Goal: Task Accomplishment & Management: Use online tool/utility

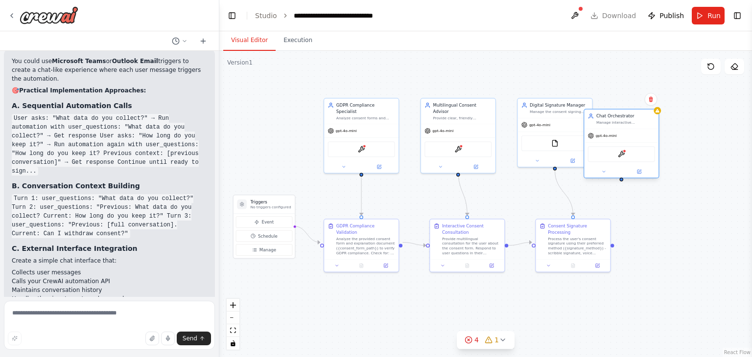
drag, startPoint x: 672, startPoint y: 109, endPoint x: 649, endPoint y: 116, distance: 24.0
click at [649, 120] on div "Manage interactive conversations with users by collecting their questions and i…" at bounding box center [625, 122] width 59 height 5
click at [660, 93] on button at bounding box center [657, 93] width 13 height 13
click at [630, 96] on button "Confirm" at bounding box center [629, 94] width 35 height 12
click at [653, 93] on div ".deletable-edge-delete-btn { width: 20px; height: 20px; border: 0px solid #ffff…" at bounding box center [485, 204] width 533 height 307
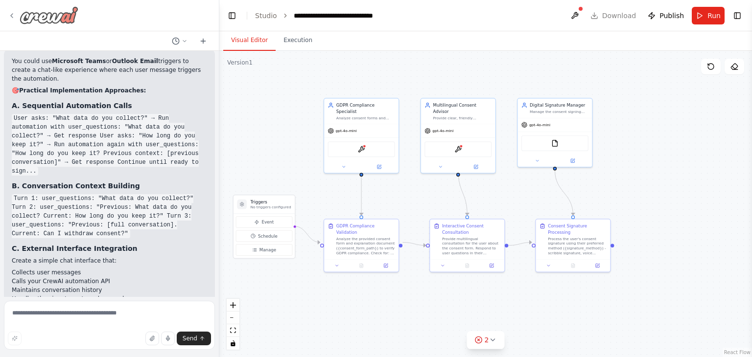
click at [14, 17] on icon at bounding box center [12, 16] width 8 height 8
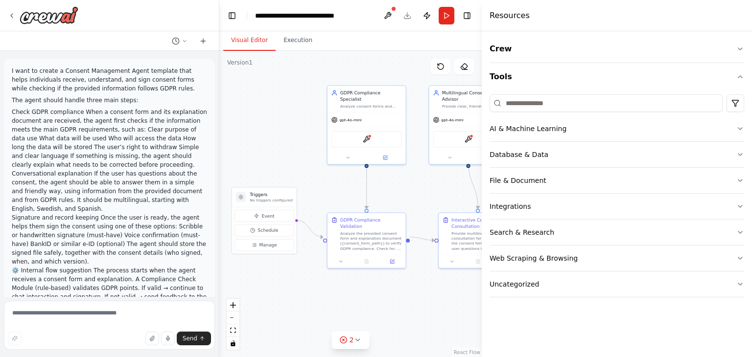
click at [367, 181] on icon "Edge from d55f3ca7-7b91-4d67-91f6-bced483f55e8 to 57b1f0b1-37b4-4b63-86df-84a95…" at bounding box center [367, 185] width 0 height 48
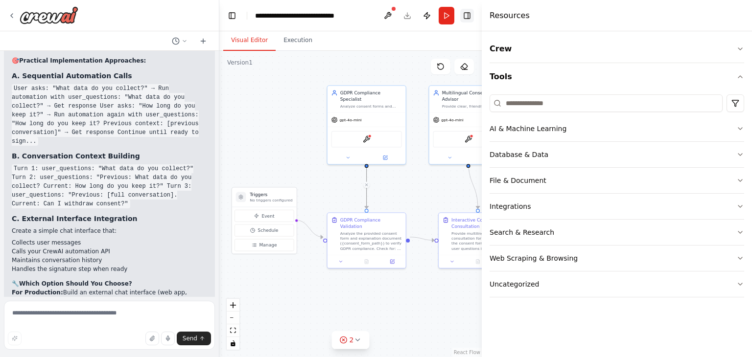
click at [467, 11] on button "Toggle Right Sidebar" at bounding box center [467, 16] width 14 height 14
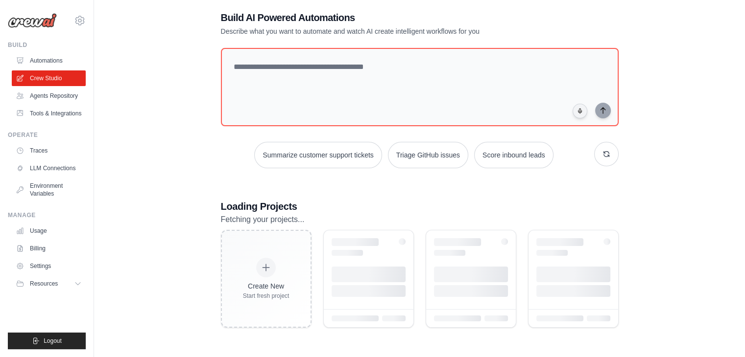
scroll to position [49, 0]
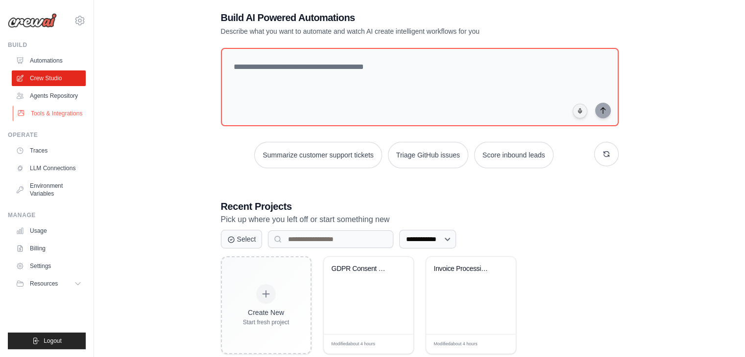
click at [53, 118] on link "Tools & Integrations" at bounding box center [50, 114] width 74 height 16
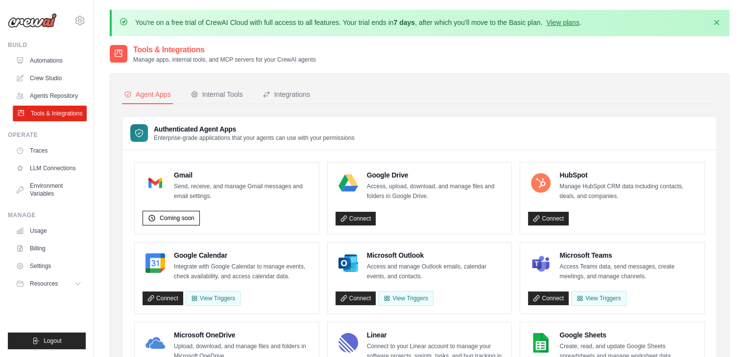
click at [60, 115] on link "Tools & Integrations" at bounding box center [50, 114] width 74 height 16
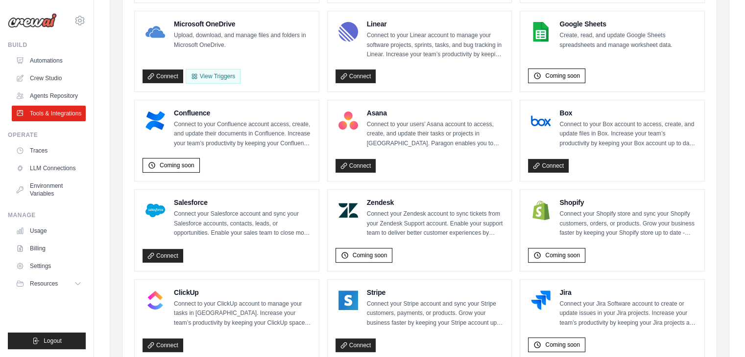
scroll to position [313, 0]
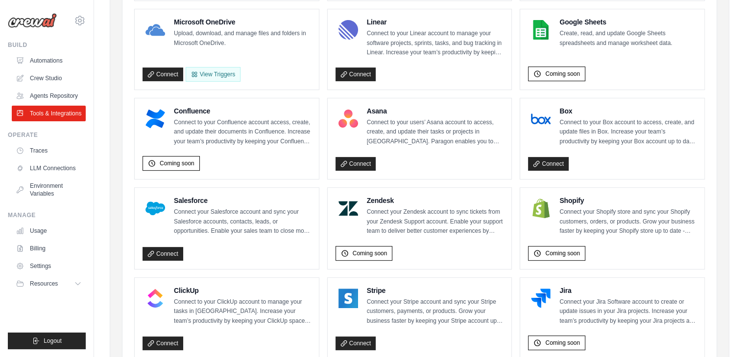
click at [29, 24] on img at bounding box center [32, 20] width 49 height 15
click at [46, 19] on img at bounding box center [32, 20] width 49 height 15
click at [43, 67] on link "Automations" at bounding box center [50, 61] width 74 height 16
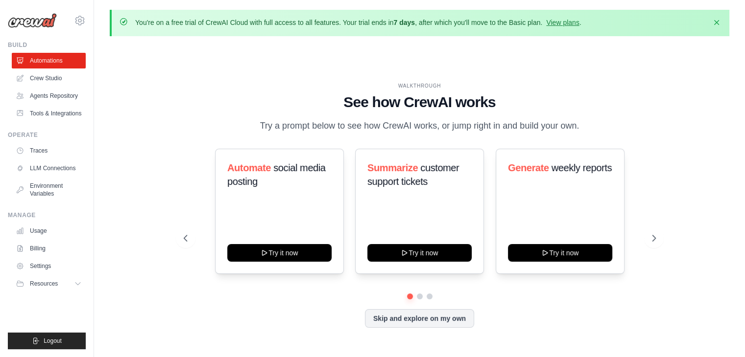
drag, startPoint x: 449, startPoint y: 324, endPoint x: 527, endPoint y: 315, distance: 78.8
click at [527, 315] on div "Skip and explore on my own" at bounding box center [420, 318] width 472 height 19
click at [653, 240] on icon at bounding box center [655, 239] width 10 height 10
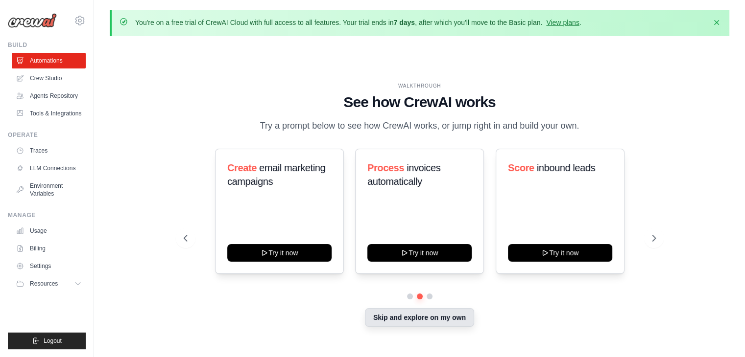
click at [435, 319] on button "Skip and explore on my own" at bounding box center [419, 317] width 109 height 19
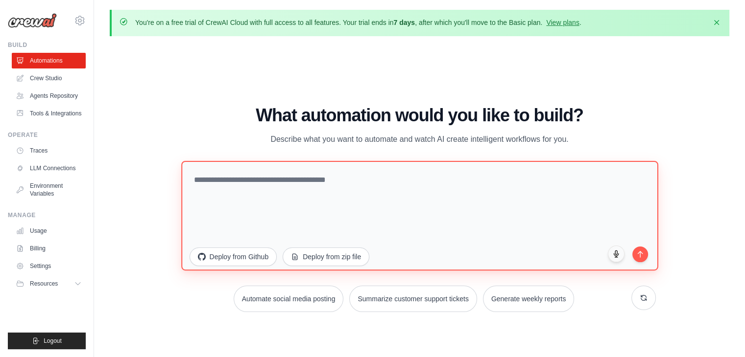
click at [351, 177] on textarea at bounding box center [419, 216] width 477 height 110
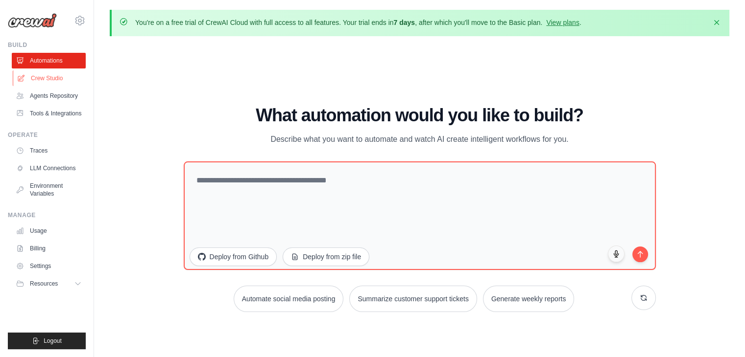
click at [43, 79] on link "Crew Studio" at bounding box center [50, 79] width 74 height 16
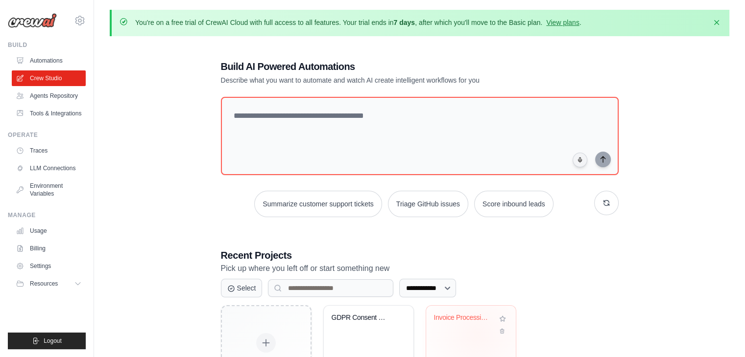
click at [477, 335] on div "Invoice Processing & Approval Autom..." at bounding box center [471, 344] width 90 height 77
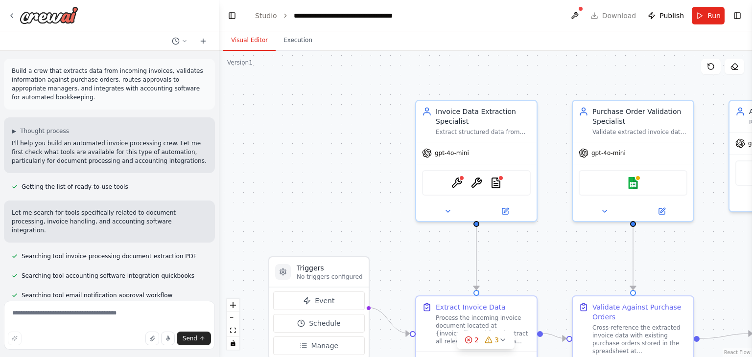
drag, startPoint x: 126, startPoint y: 195, endPoint x: 57, endPoint y: 184, distance: 70.0
click at [57, 184] on span "Getting the list of ready-to-use tools" at bounding box center [75, 187] width 107 height 8
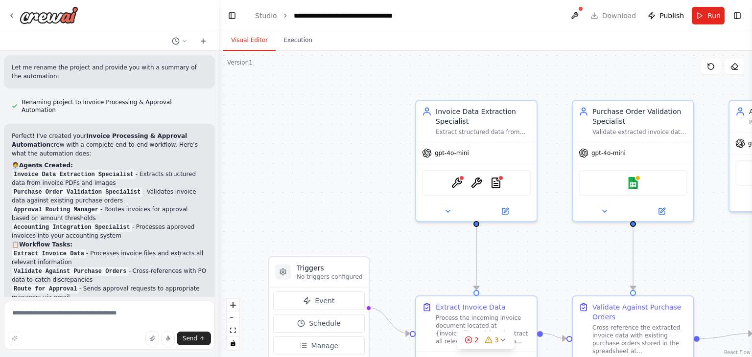
scroll to position [676, 0]
drag, startPoint x: 60, startPoint y: 164, endPoint x: 64, endPoint y: 93, distance: 71.1
drag, startPoint x: 64, startPoint y: 93, endPoint x: 51, endPoint y: 82, distance: 17.1
click at [51, 98] on span "Renaming project to Invoice Processing & Approval Automation" at bounding box center [115, 106] width 186 height 16
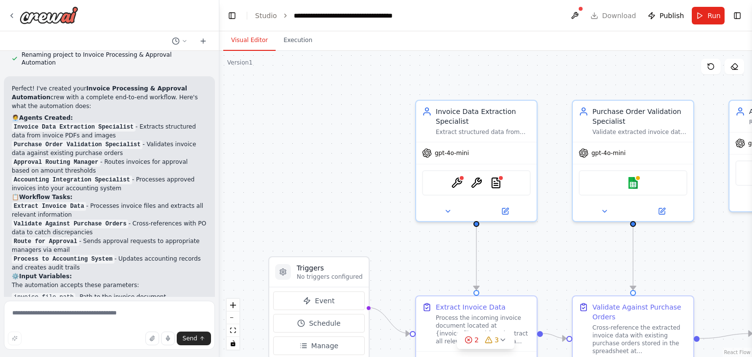
scroll to position [720, 0]
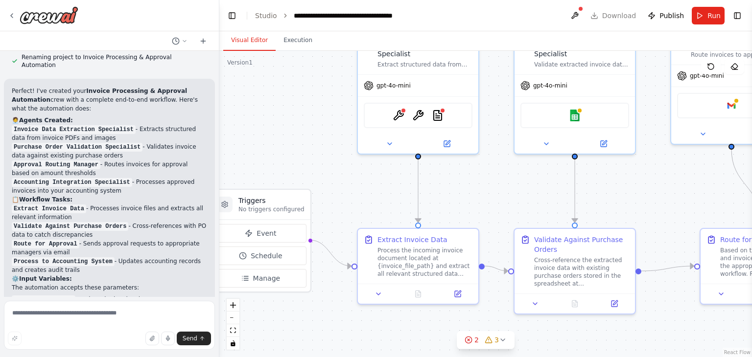
drag, startPoint x: 399, startPoint y: 236, endPoint x: 343, endPoint y: 167, distance: 88.3
click at [343, 167] on div ".deletable-edge-delete-btn { width: 20px; height: 20px; border: 0px solid #ffff…" at bounding box center [485, 204] width 533 height 307
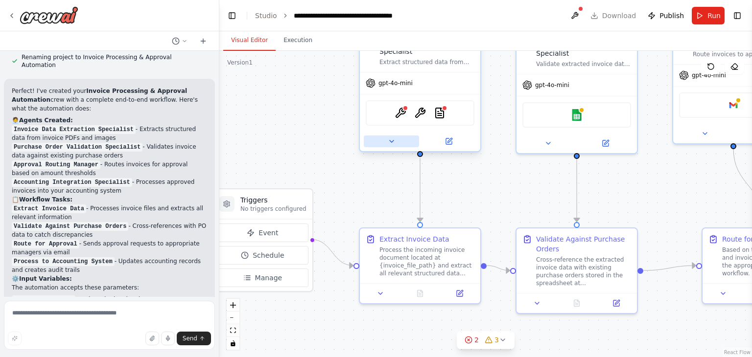
click at [390, 142] on icon at bounding box center [392, 142] width 8 height 8
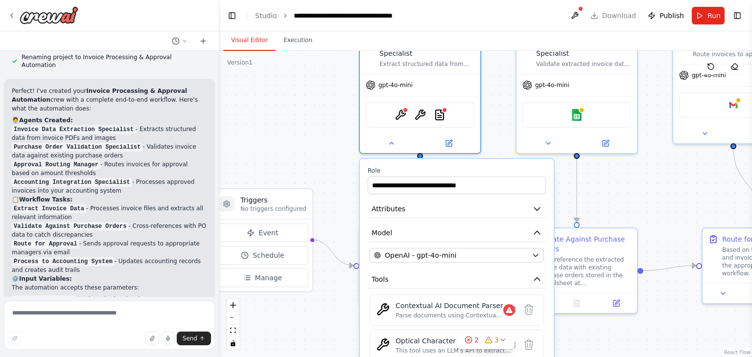
click at [299, 114] on div ".deletable-edge-delete-btn { width: 20px; height: 20px; border: 0px solid #ffff…" at bounding box center [485, 204] width 533 height 307
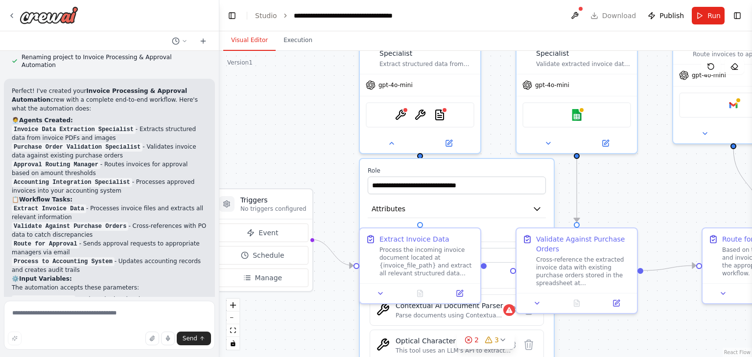
click at [329, 185] on div ".deletable-edge-delete-btn { width: 20px; height: 20px; border: 0px solid #ffff…" at bounding box center [485, 204] width 533 height 307
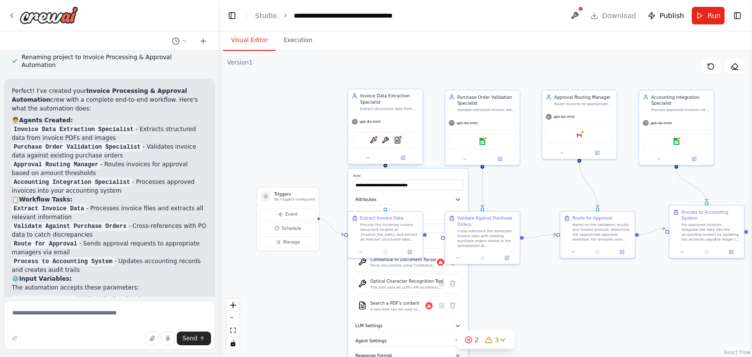
click at [372, 162] on div at bounding box center [385, 158] width 74 height 12
click at [434, 133] on div ".deletable-edge-delete-btn { width: 20px; height: 20px; border: 0px solid #ffff…" at bounding box center [485, 204] width 533 height 307
click at [363, 251] on icon at bounding box center [360, 251] width 5 height 5
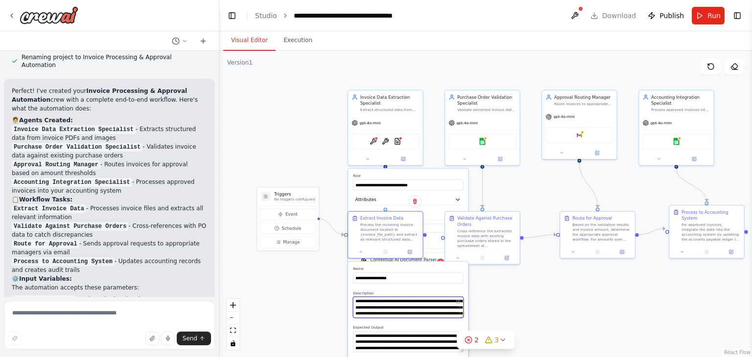
scroll to position [39, 0]
drag, startPoint x: 360, startPoint y: 298, endPoint x: 402, endPoint y: 323, distance: 48.1
click at [356, 252] on button at bounding box center [361, 250] width 21 height 7
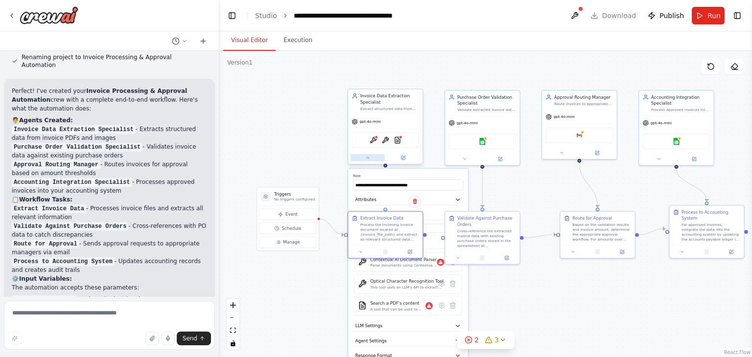
click at [363, 160] on button at bounding box center [368, 157] width 34 height 7
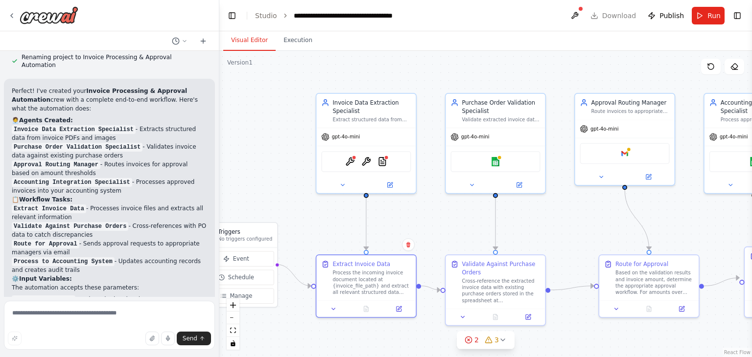
click at [610, 224] on div ".deletable-edge-delete-btn { width: 20px; height: 20px; border: 0px solid #ffff…" at bounding box center [485, 204] width 533 height 307
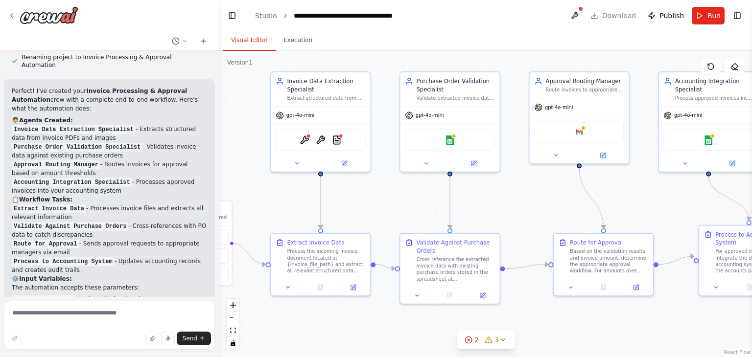
drag, startPoint x: 610, startPoint y: 224, endPoint x: 566, endPoint y: 203, distance: 49.1
click at [566, 203] on div ".deletable-edge-delete-btn { width: 20px; height: 20px; border: 0px solid #ffff…" at bounding box center [485, 204] width 533 height 307
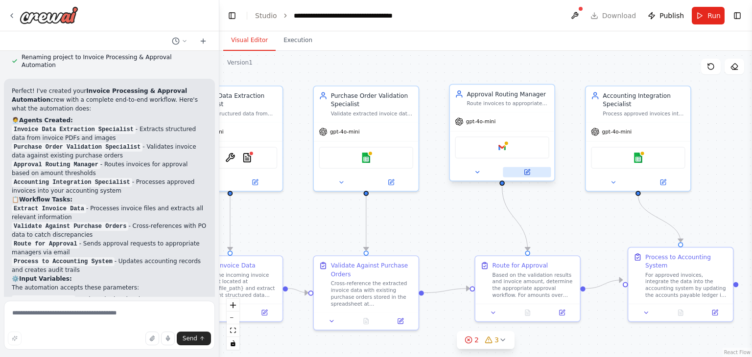
drag, startPoint x: 398, startPoint y: 247, endPoint x: 544, endPoint y: 175, distance: 162.7
drag, startPoint x: 544, startPoint y: 175, endPoint x: 466, endPoint y: 216, distance: 88.5
click at [466, 216] on div ".deletable-edge-delete-btn { width: 20px; height: 20px; border: 0px solid #ffff…" at bounding box center [485, 204] width 533 height 307
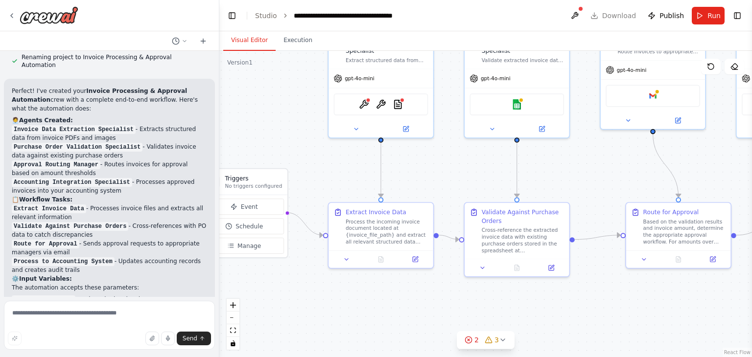
drag, startPoint x: 417, startPoint y: 233, endPoint x: 597, endPoint y: 176, distance: 189.1
click at [597, 176] on div ".deletable-edge-delete-btn { width: 20px; height: 20px; border: 0px solid #ffff…" at bounding box center [485, 204] width 533 height 307
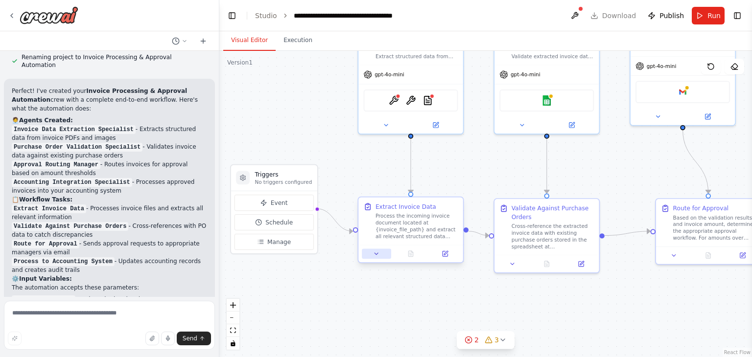
click at [377, 254] on icon at bounding box center [376, 254] width 7 height 7
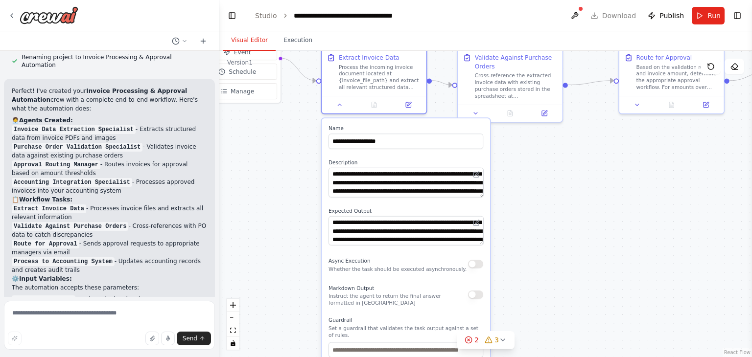
drag, startPoint x: 330, startPoint y: 293, endPoint x: 284, endPoint y: 145, distance: 155.3
click at [284, 145] on div ".deletable-edge-delete-btn { width: 20px; height: 20px; border: 0px solid #ffff…" at bounding box center [485, 204] width 533 height 307
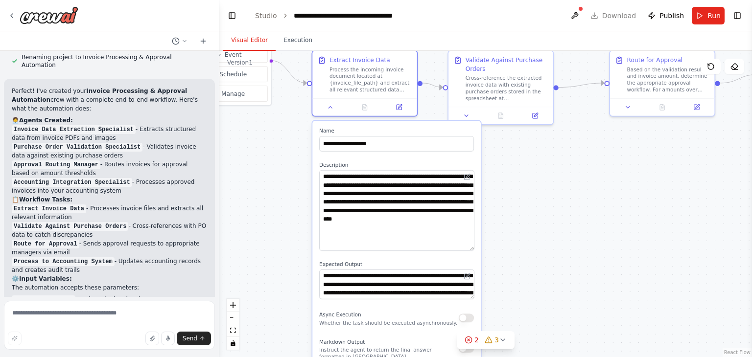
drag, startPoint x: 471, startPoint y: 198, endPoint x: 470, endPoint y: 250, distance: 51.9
click at [470, 250] on textarea "**********" at bounding box center [396, 210] width 155 height 81
click at [9, 16] on icon at bounding box center [12, 16] width 8 height 8
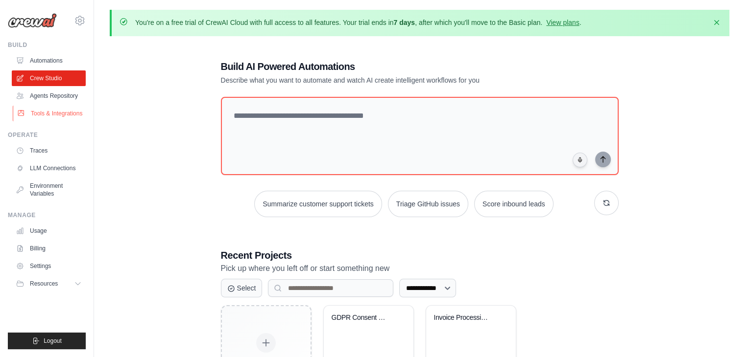
click at [44, 118] on link "Tools & Integrations" at bounding box center [50, 114] width 74 height 16
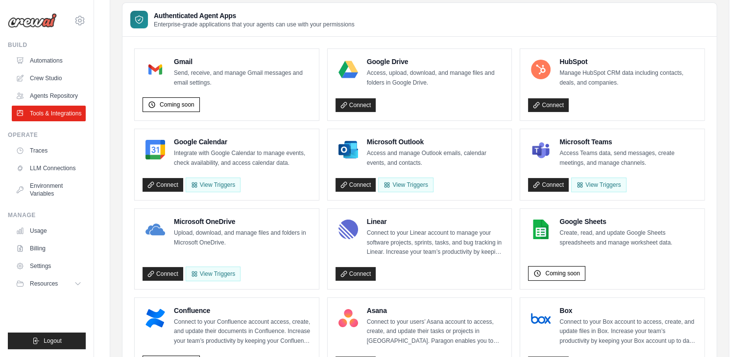
scroll to position [114, 0]
click at [50, 76] on link "Crew Studio" at bounding box center [50, 79] width 74 height 16
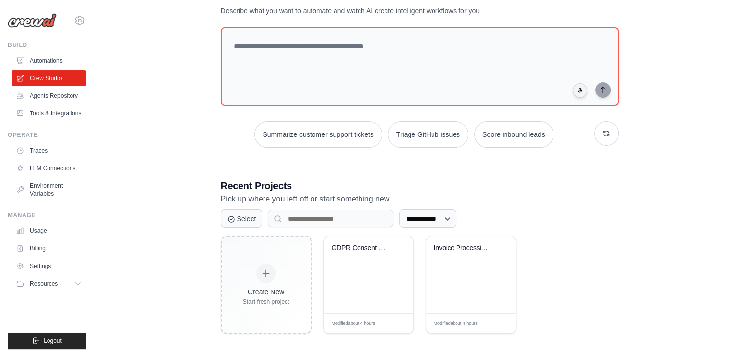
scroll to position [71, 0]
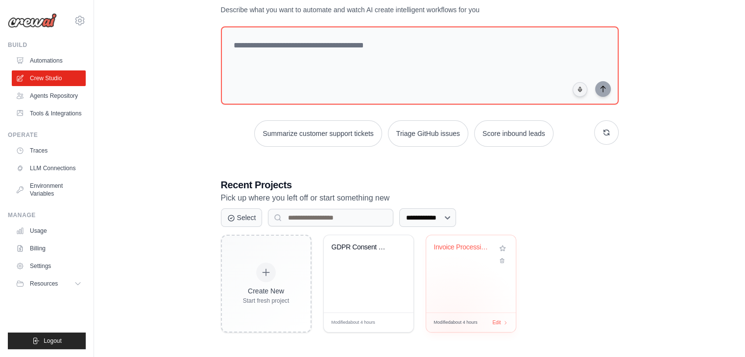
click at [450, 328] on div "Modified about 4 hours Edit" at bounding box center [471, 323] width 90 height 20
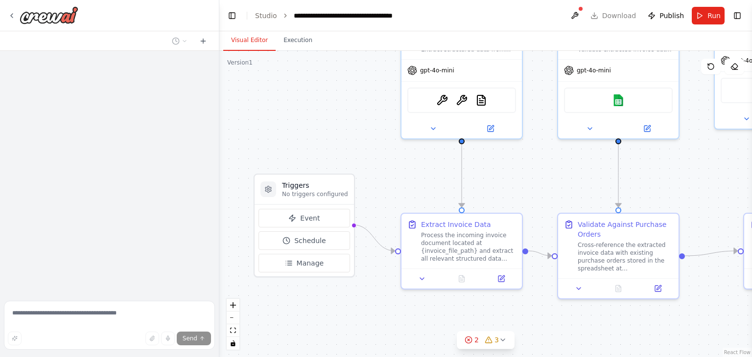
drag, startPoint x: 388, startPoint y: 239, endPoint x: 367, endPoint y: 143, distance: 98.2
click at [367, 143] on div ".deletable-edge-delete-btn { width: 20px; height: 20px; border: 0px solid #ffff…" at bounding box center [485, 204] width 533 height 307
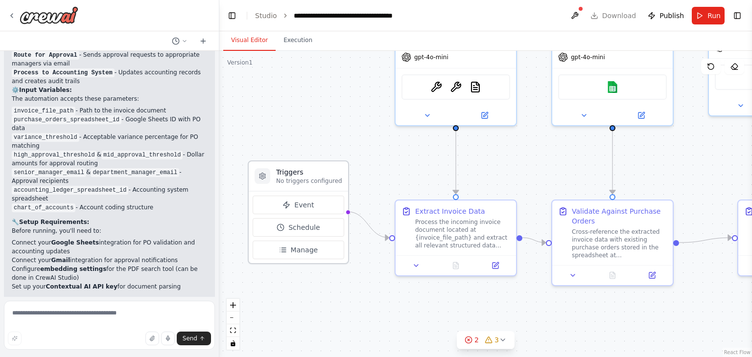
scroll to position [918, 0]
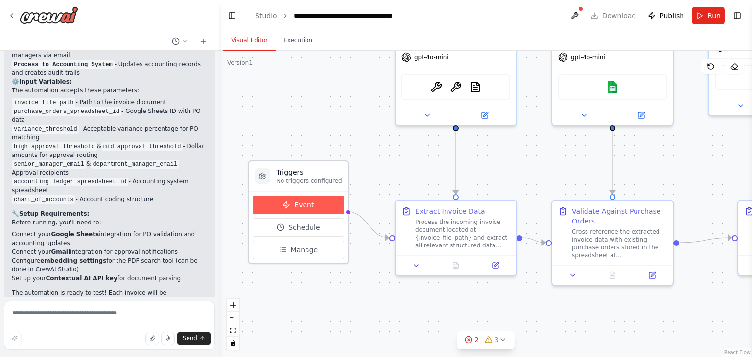
click at [311, 205] on button "Event" at bounding box center [299, 205] width 92 height 19
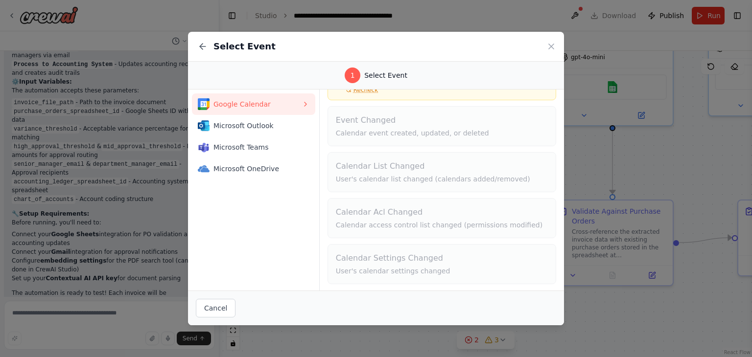
scroll to position [0, 0]
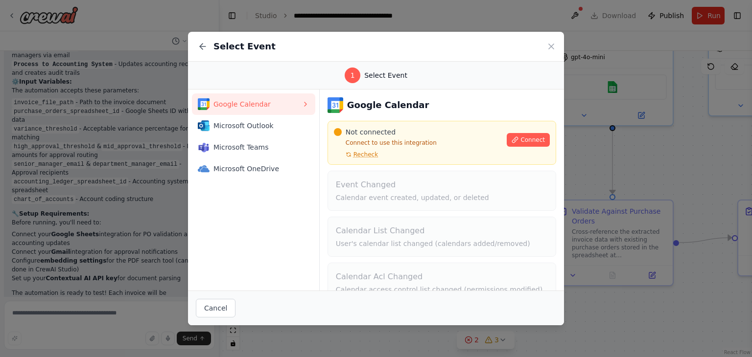
click at [545, 44] on div "Select Event" at bounding box center [376, 47] width 376 height 30
click at [551, 46] on icon at bounding box center [551, 46] width 5 height 5
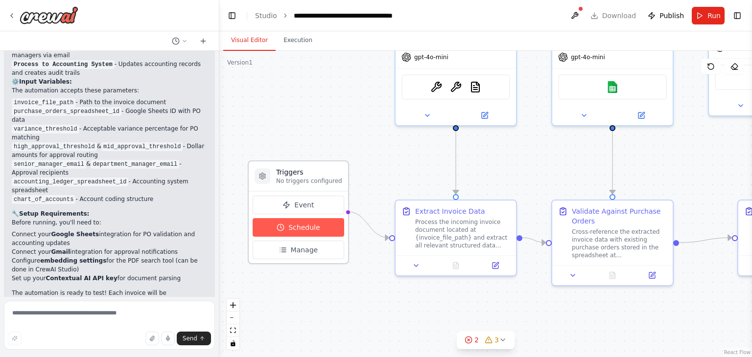
click at [326, 230] on button "Schedule" at bounding box center [299, 227] width 92 height 19
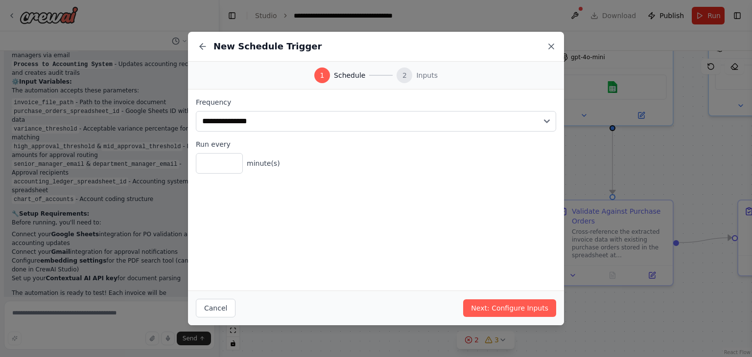
click at [546, 47] on icon at bounding box center [551, 47] width 10 height 10
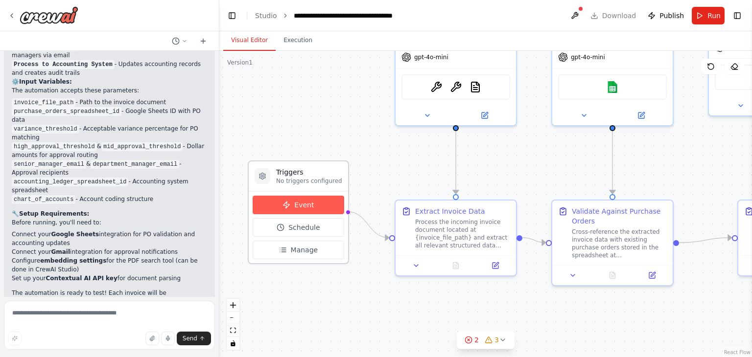
click at [329, 207] on button "Event" at bounding box center [299, 205] width 92 height 19
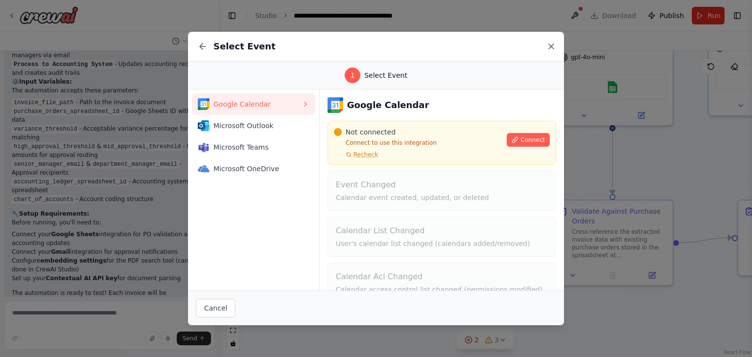
click at [553, 44] on icon at bounding box center [551, 47] width 10 height 10
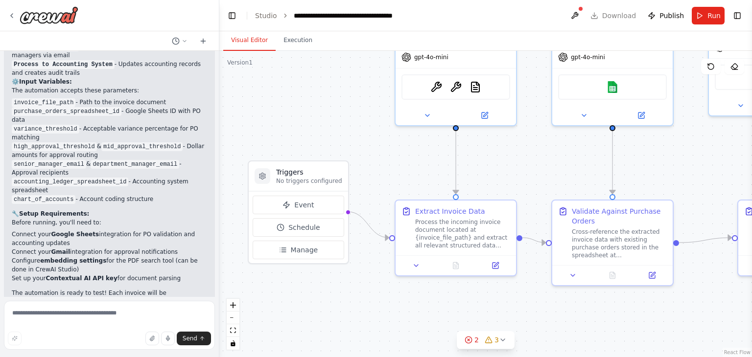
click at [329, 124] on div ".deletable-edge-delete-btn { width: 20px; height: 20px; border: 0px solid #ffff…" at bounding box center [485, 204] width 533 height 307
click at [12, 14] on icon at bounding box center [12, 16] width 2 height 4
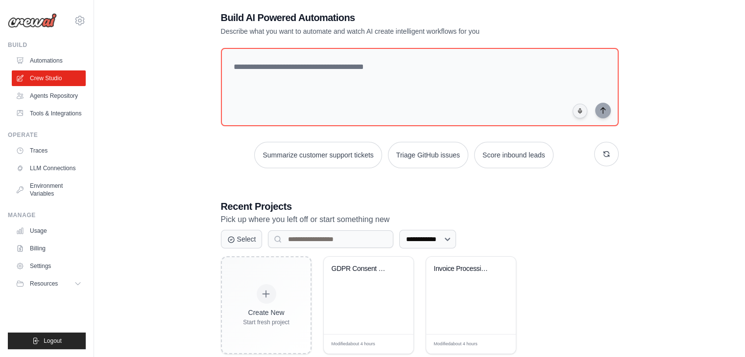
scroll to position [71, 0]
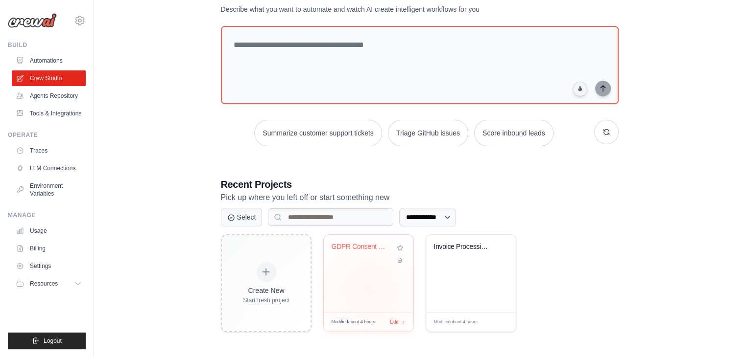
click at [369, 290] on div "GDPR Consent Management Template" at bounding box center [369, 273] width 90 height 77
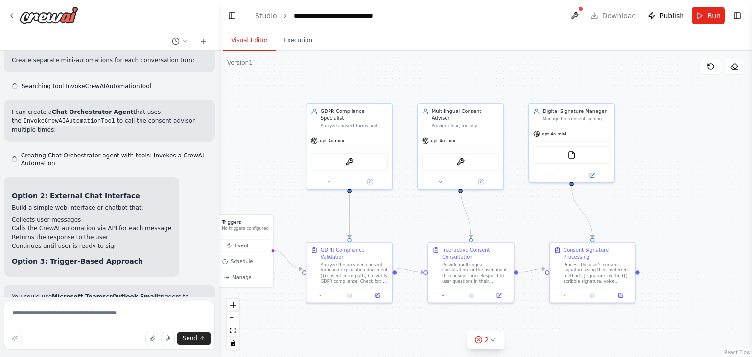
drag, startPoint x: 408, startPoint y: 214, endPoint x: 302, endPoint y: 190, distance: 108.8
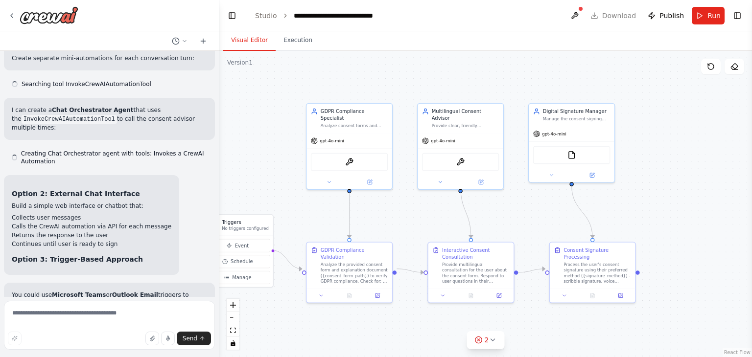
click at [302, 190] on div ".deletable-edge-delete-btn { width: 20px; height: 20px; border: 0px solid #ffff…" at bounding box center [485, 204] width 533 height 307
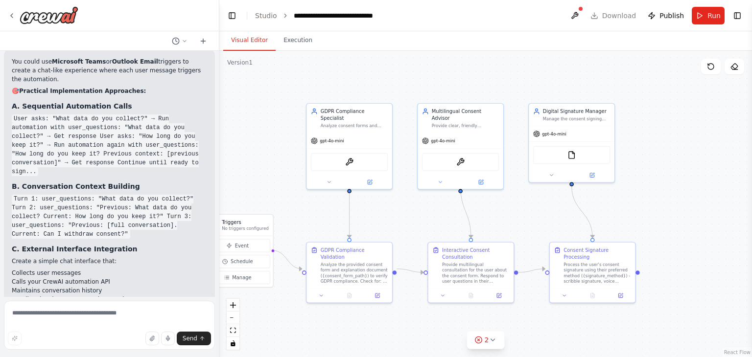
scroll to position [2723, 0]
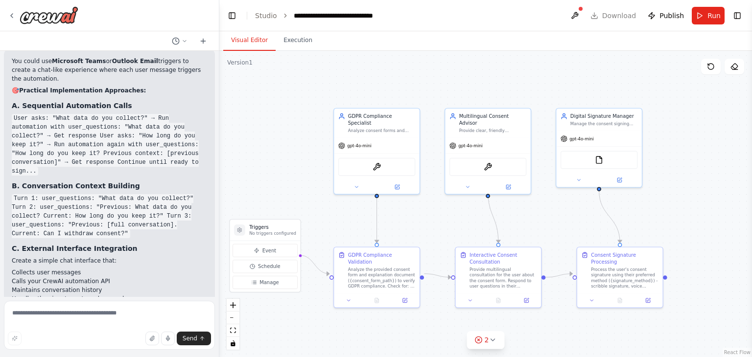
drag, startPoint x: 411, startPoint y: 235, endPoint x: 439, endPoint y: 239, distance: 27.9
click at [439, 239] on div ".deletable-edge-delete-btn { width: 20px; height: 20px; border: 0px solid #ffff…" at bounding box center [485, 204] width 533 height 307
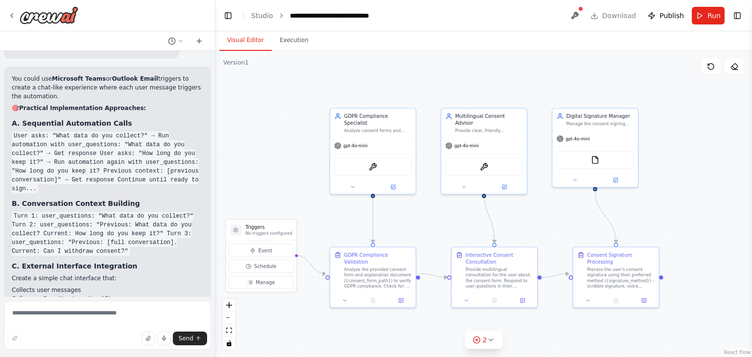
scroll to position [2740, 0]
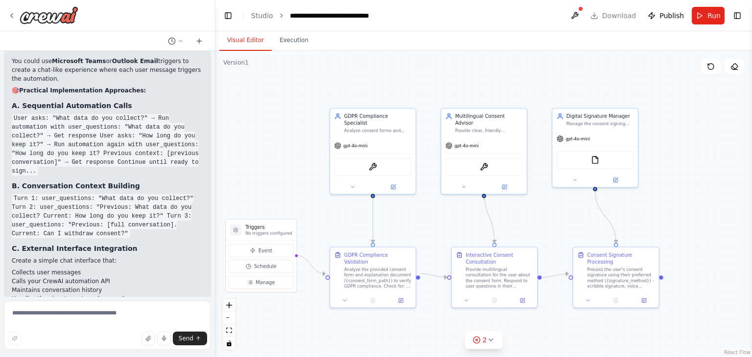
drag, startPoint x: 216, startPoint y: 278, endPoint x: 215, endPoint y: 273, distance: 5.4
click at [215, 273] on div "I want to create a Consent Management Agent template that helps individuals rec…" at bounding box center [376, 178] width 752 height 357
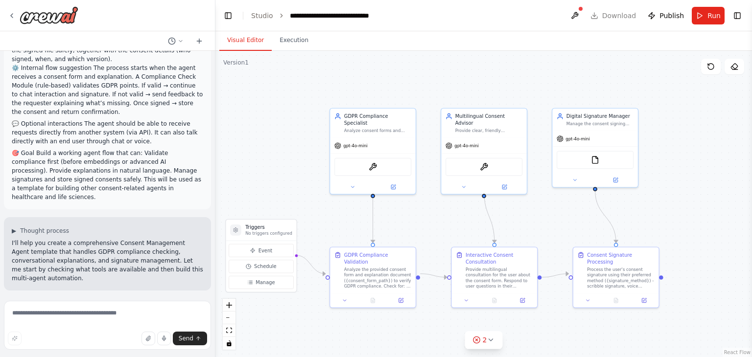
scroll to position [213, 0]
click at [284, 209] on div ".deletable-edge-delete-btn { width: 20px; height: 20px; border: 0px solid #ffff…" at bounding box center [483, 204] width 537 height 307
click at [282, 198] on div ".deletable-edge-delete-btn { width: 20px; height: 20px; border: 0px solid #ffff…" at bounding box center [483, 204] width 537 height 307
click at [347, 297] on icon at bounding box center [344, 299] width 5 height 5
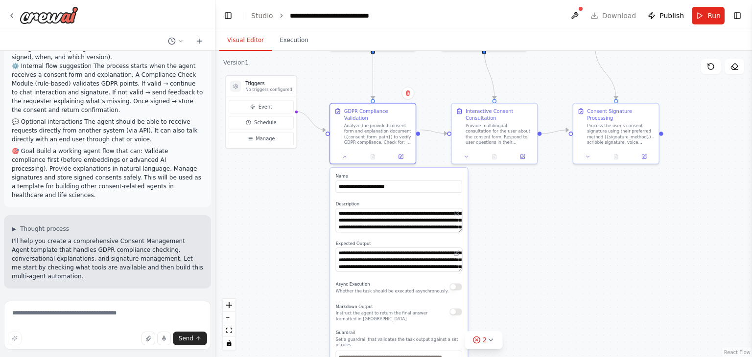
drag, startPoint x: 301, startPoint y: 220, endPoint x: 296, endPoint y: 64, distance: 156.3
click at [296, 64] on div ".deletable-edge-delete-btn { width: 20px; height: 20px; border: 0px solid #ffff…" at bounding box center [483, 204] width 537 height 307
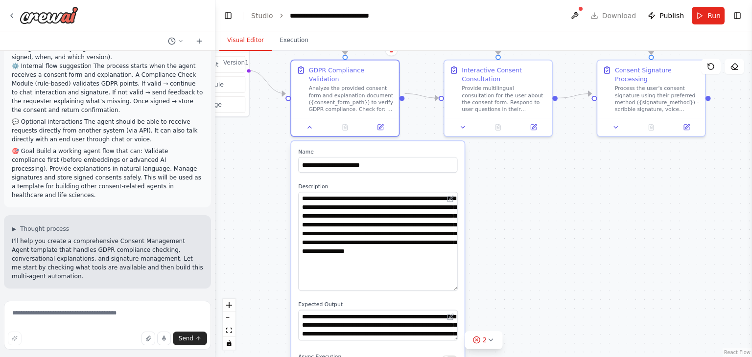
drag, startPoint x: 456, startPoint y: 211, endPoint x: 466, endPoint y: 312, distance: 101.3
click at [466, 312] on div ".deletable-edge-delete-btn { width: 20px; height: 20px; border: 0px solid #ffff…" at bounding box center [483, 204] width 537 height 307
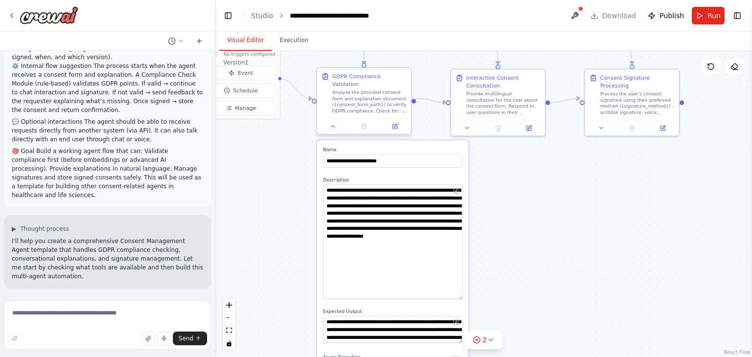
click at [336, 125] on div at bounding box center [364, 126] width 94 height 16
click at [334, 123] on icon at bounding box center [333, 126] width 6 height 6
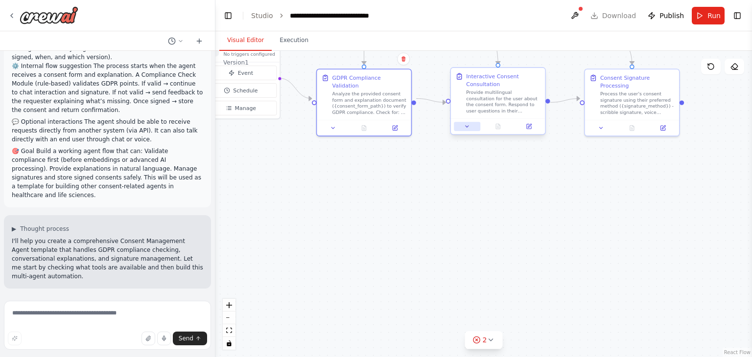
click at [465, 131] on button at bounding box center [467, 126] width 26 height 9
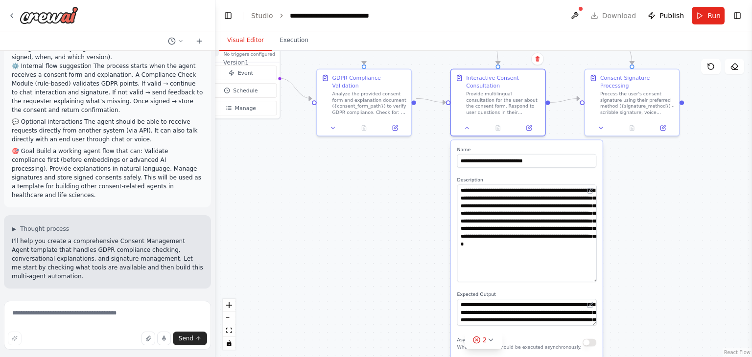
drag, startPoint x: 593, startPoint y: 209, endPoint x: 555, endPoint y: 295, distance: 94.5
click at [555, 282] on textarea "**********" at bounding box center [527, 233] width 140 height 97
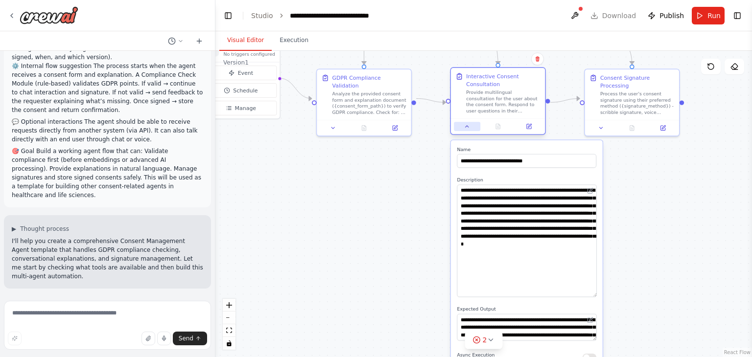
click at [463, 128] on button at bounding box center [467, 126] width 26 height 9
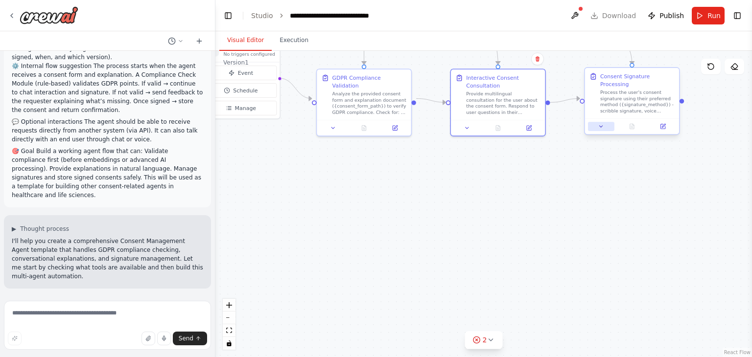
click at [601, 122] on button at bounding box center [601, 126] width 26 height 9
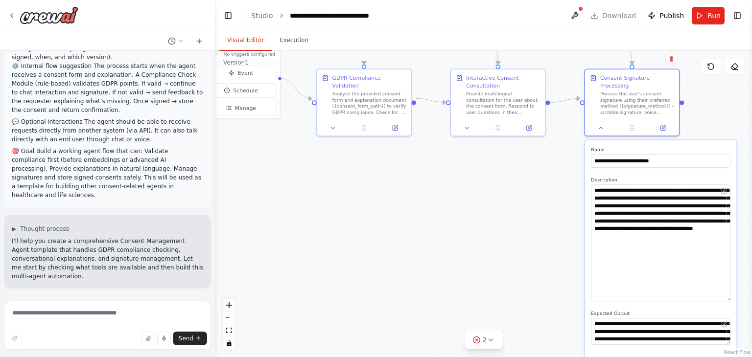
drag, startPoint x: 726, startPoint y: 201, endPoint x: 723, endPoint y: 295, distance: 94.0
click at [723, 295] on textarea "**********" at bounding box center [661, 243] width 140 height 117
click at [596, 122] on button at bounding box center [601, 126] width 26 height 9
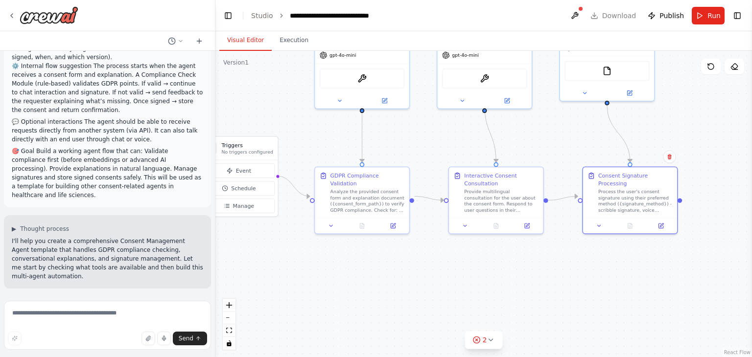
drag, startPoint x: 572, startPoint y: 191, endPoint x: 569, endPoint y: 290, distance: 98.9
click at [569, 290] on div ".deletable-edge-delete-btn { width: 20px; height: 20px; border: 0px solid #ffff…" at bounding box center [483, 204] width 537 height 307
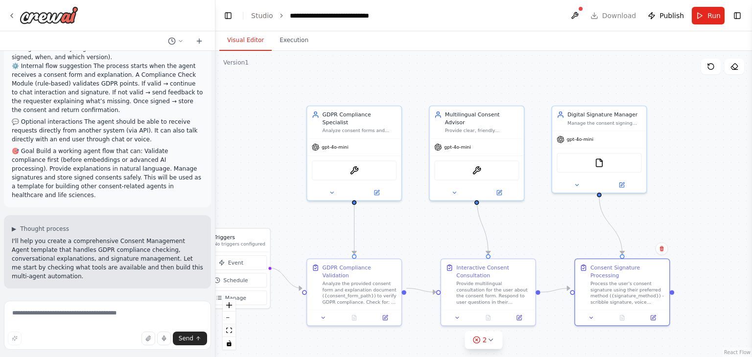
drag, startPoint x: 562, startPoint y: 276, endPoint x: 555, endPoint y: 366, distance: 90.9
click at [555, 357] on html "I want to create a Consent Management Agent template that helps individuals rec…" at bounding box center [376, 178] width 752 height 357
click at [325, 186] on button at bounding box center [331, 190] width 43 height 9
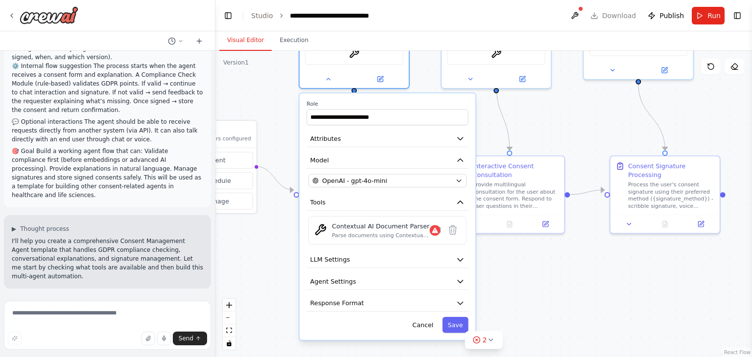
drag, startPoint x: 288, startPoint y: 222, endPoint x: 289, endPoint y: 116, distance: 106.3
click at [289, 116] on div ".deletable-edge-delete-btn { width: 20px; height: 20px; border: 0px solid #ffff…" at bounding box center [483, 204] width 537 height 307
click at [437, 229] on icon at bounding box center [436, 230] width 2 height 2
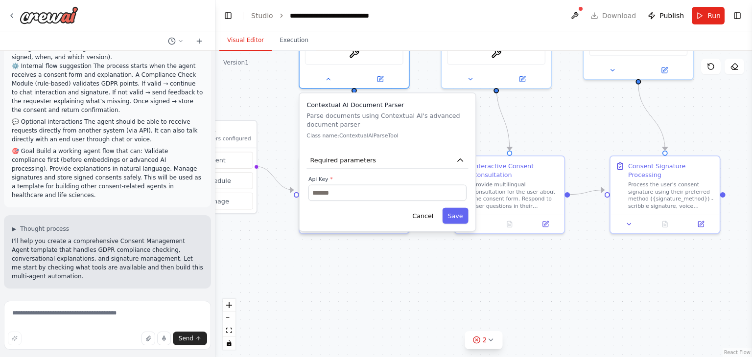
click at [281, 111] on div ".deletable-edge-delete-btn { width: 20px; height: 20px; border: 0px solid #ffff…" at bounding box center [483, 204] width 537 height 307
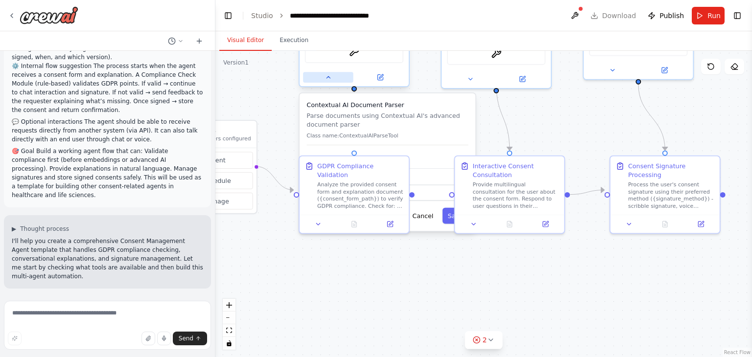
click at [319, 72] on button at bounding box center [328, 77] width 50 height 11
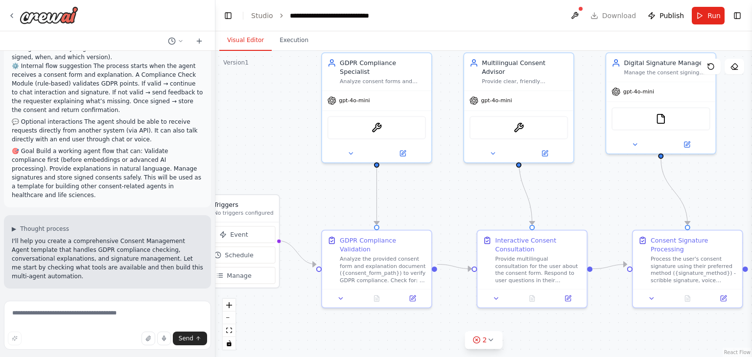
drag, startPoint x: 298, startPoint y: 139, endPoint x: 325, endPoint y: 283, distance: 146.5
click at [325, 283] on div ".deletable-edge-delete-btn { width: 20px; height: 20px; border: 0px solid #ffff…" at bounding box center [483, 204] width 537 height 307
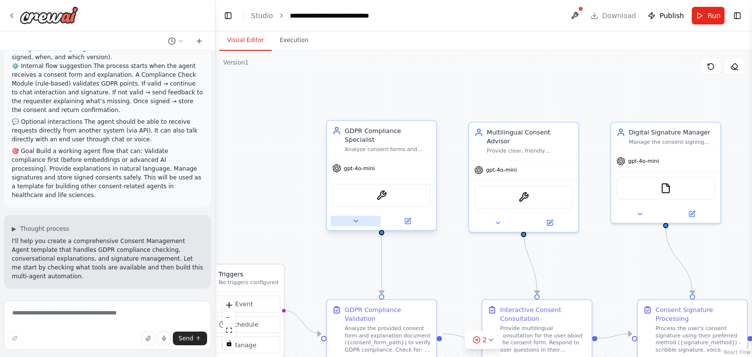
click at [345, 216] on button at bounding box center [356, 221] width 50 height 11
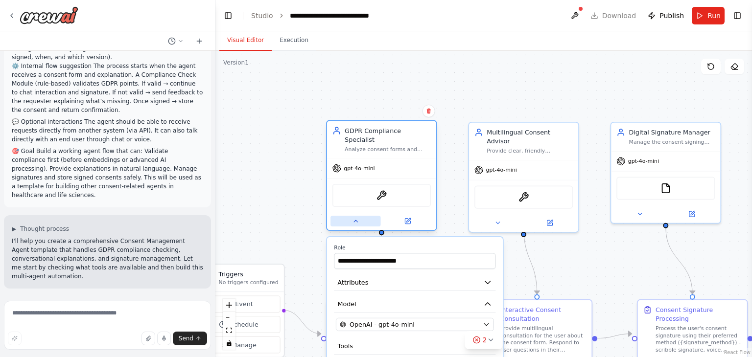
click at [330, 214] on div at bounding box center [381, 222] width 109 height 18
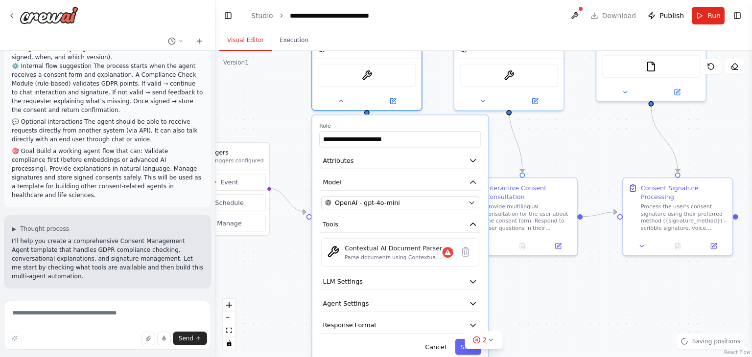
drag, startPoint x: 302, startPoint y: 234, endPoint x: 284, endPoint y: 103, distance: 132.4
click at [284, 103] on div ".deletable-edge-delete-btn { width: 20px; height: 20px; border: 0px solid #ffff…" at bounding box center [483, 204] width 537 height 307
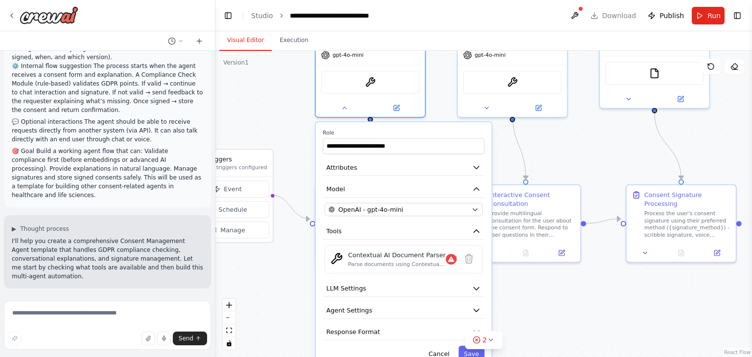
drag, startPoint x: 282, startPoint y: 102, endPoint x: 289, endPoint y: 122, distance: 21.1
click at [289, 122] on div ".deletable-edge-delete-btn { width: 20px; height: 20px; border: 0px solid #ffff…" at bounding box center [483, 204] width 537 height 307
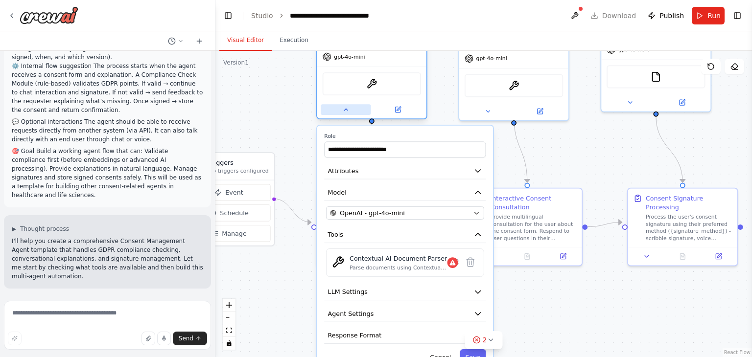
click at [337, 104] on button at bounding box center [346, 109] width 50 height 11
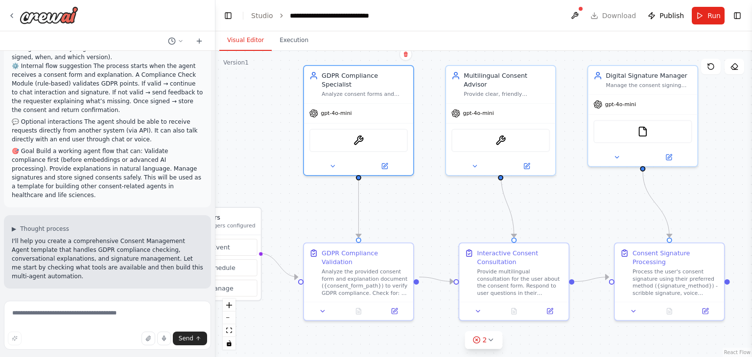
drag, startPoint x: 287, startPoint y: 126, endPoint x: 275, endPoint y: 183, distance: 58.6
click at [275, 183] on div ".deletable-edge-delete-btn { width: 20px; height: 20px; border: 0px solid #ffff…" at bounding box center [483, 204] width 537 height 307
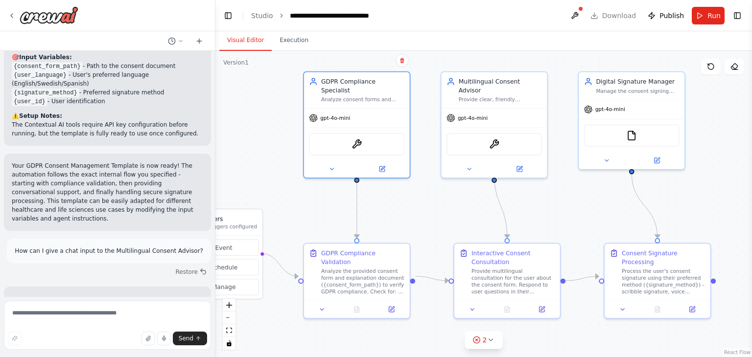
scroll to position [1439, 0]
